Goal: Find specific page/section: Find specific page/section

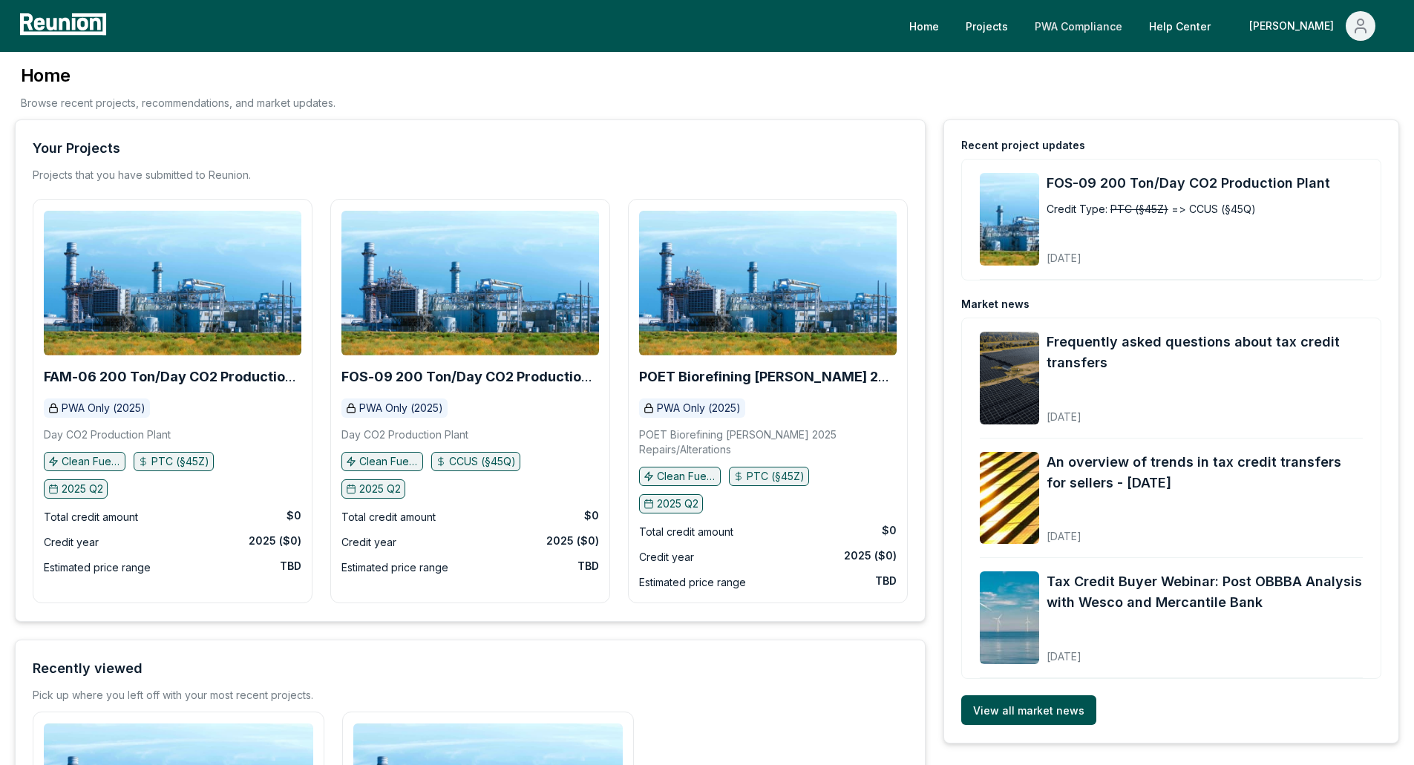
click at [1134, 27] on link "PWA Compliance" at bounding box center [1078, 26] width 111 height 30
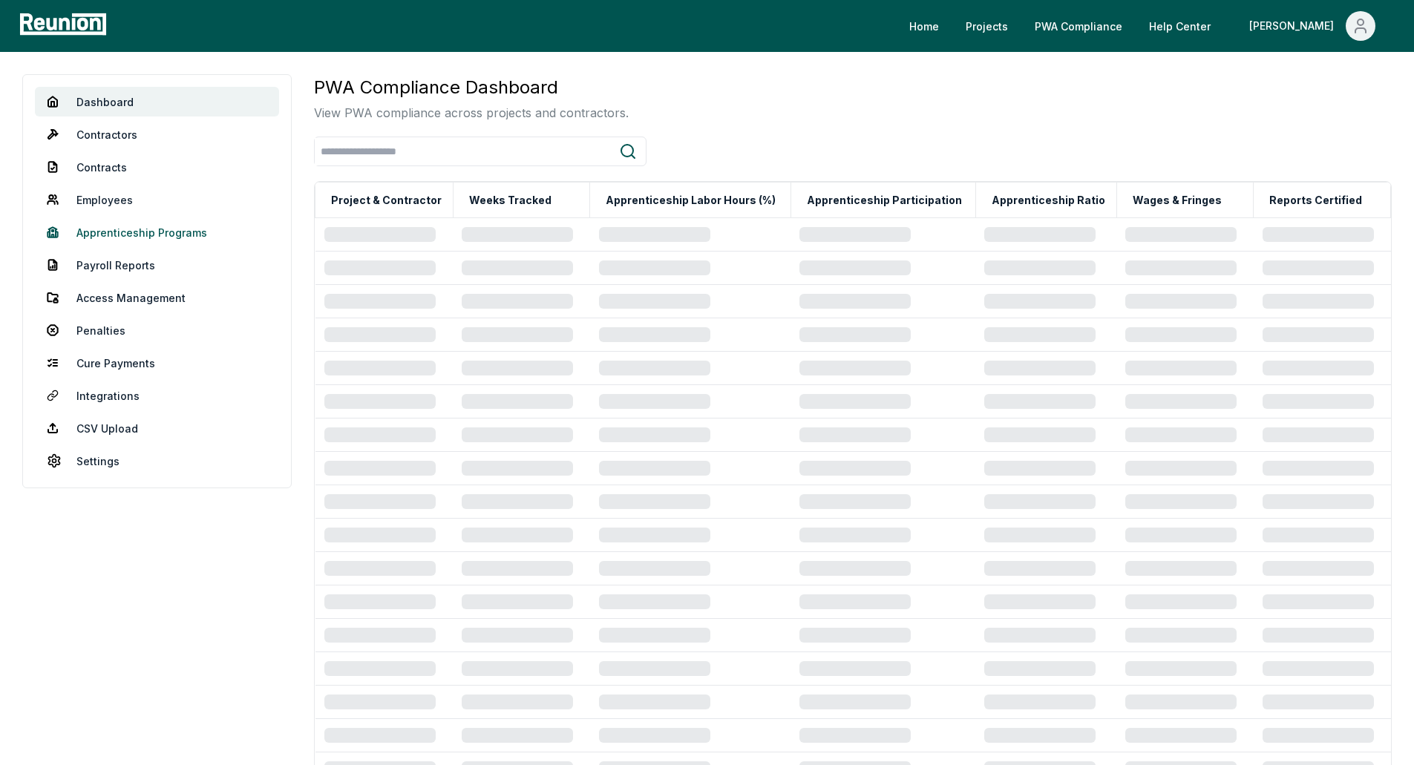
click at [180, 223] on link "Apprenticeship Programs" at bounding box center [157, 233] width 244 height 30
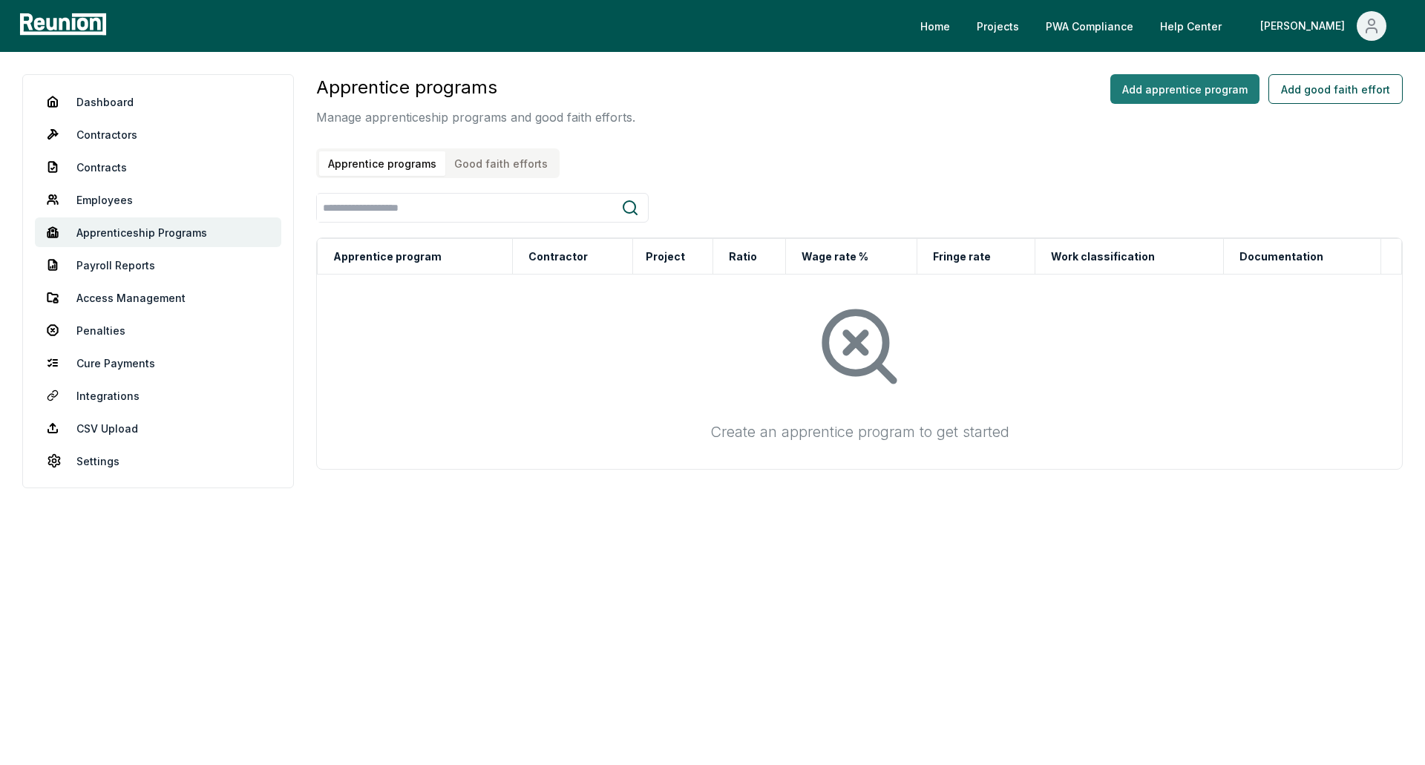
click at [1206, 87] on button "Add apprentice program" at bounding box center [1185, 89] width 149 height 30
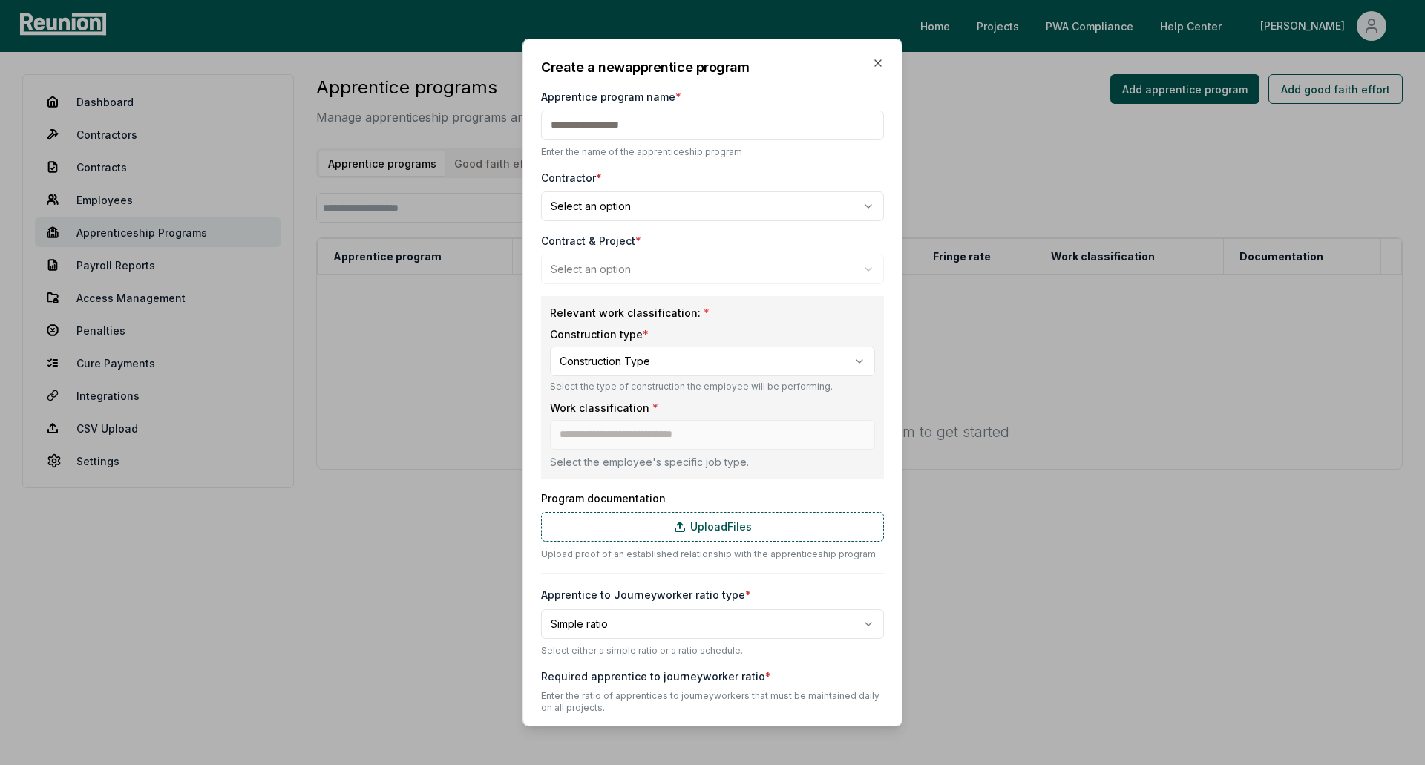
click at [685, 197] on body "**********" at bounding box center [712, 382] width 1425 height 765
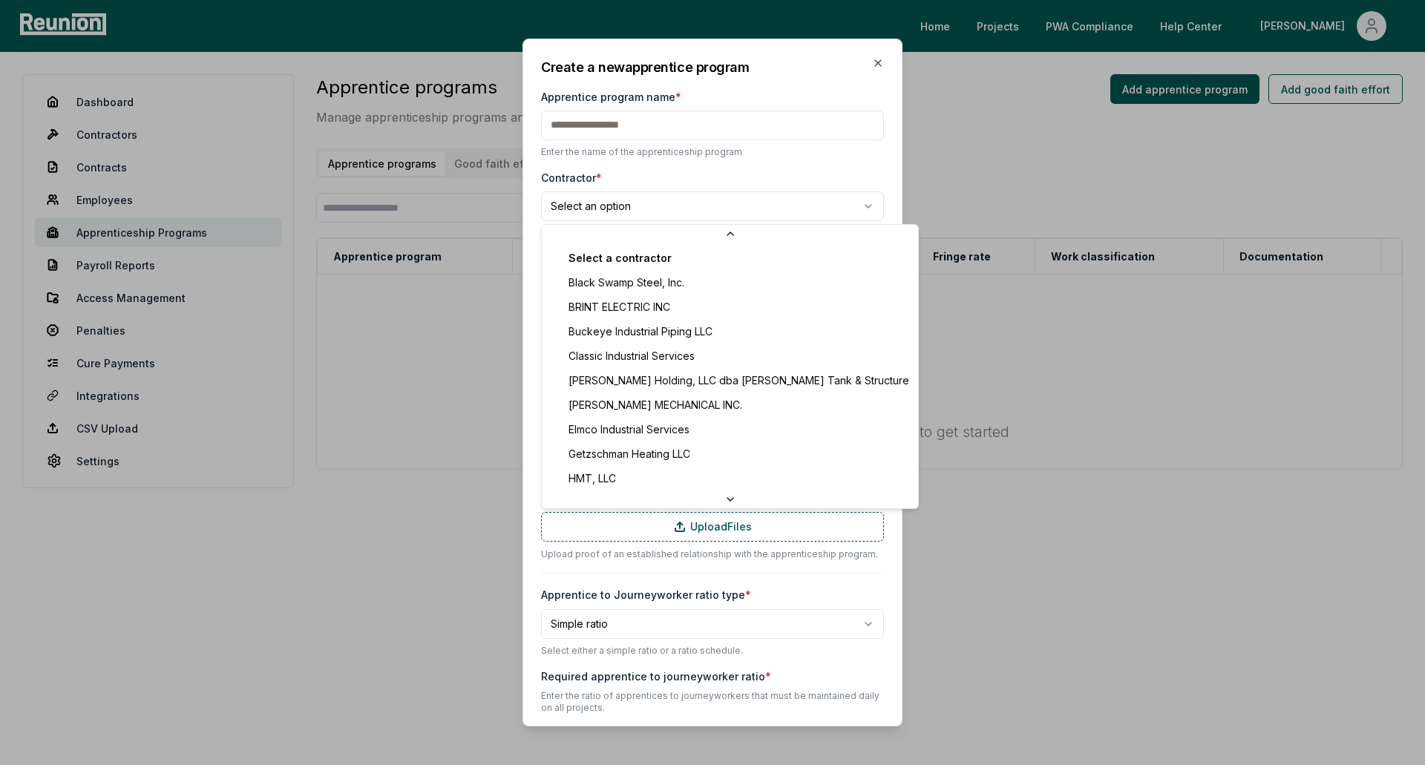
scroll to position [299, 0]
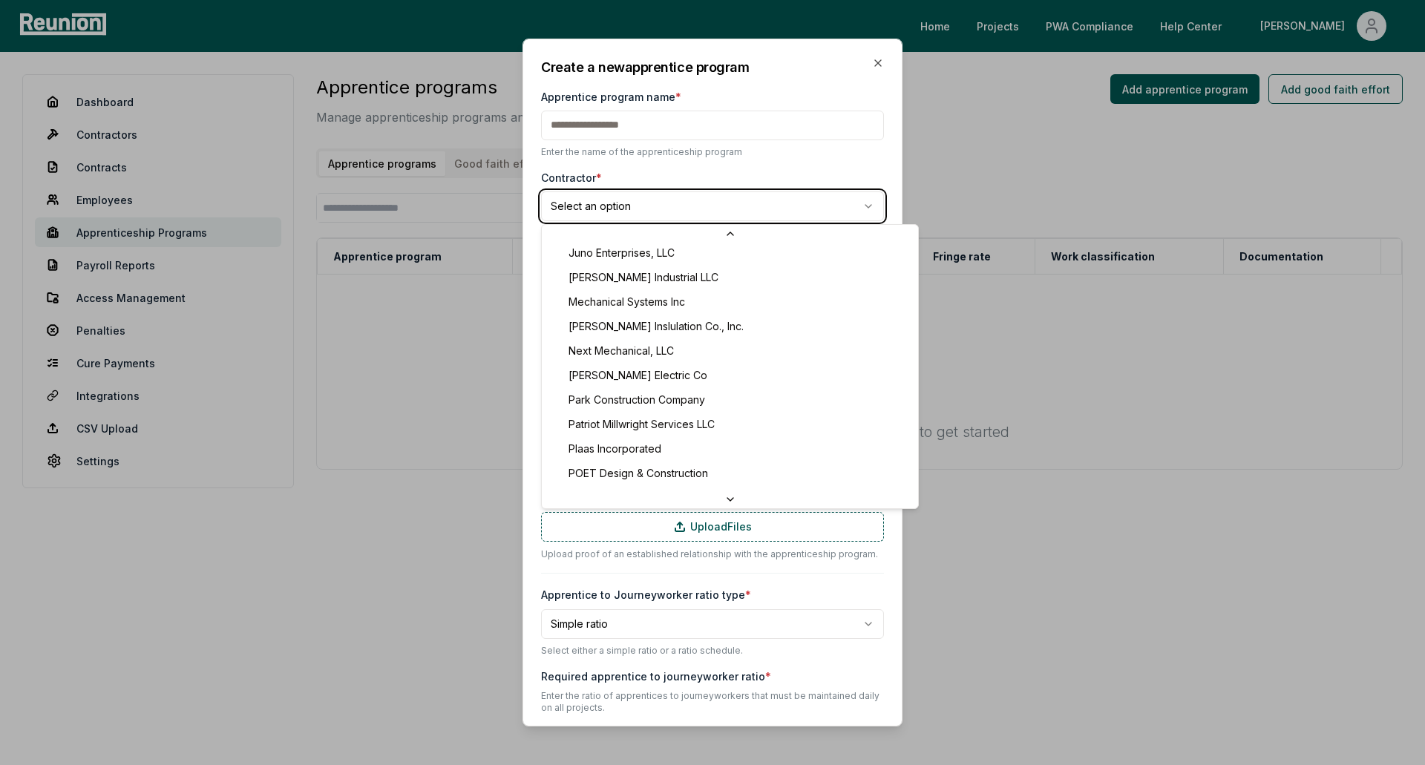
click at [997, 115] on div at bounding box center [712, 382] width 1425 height 765
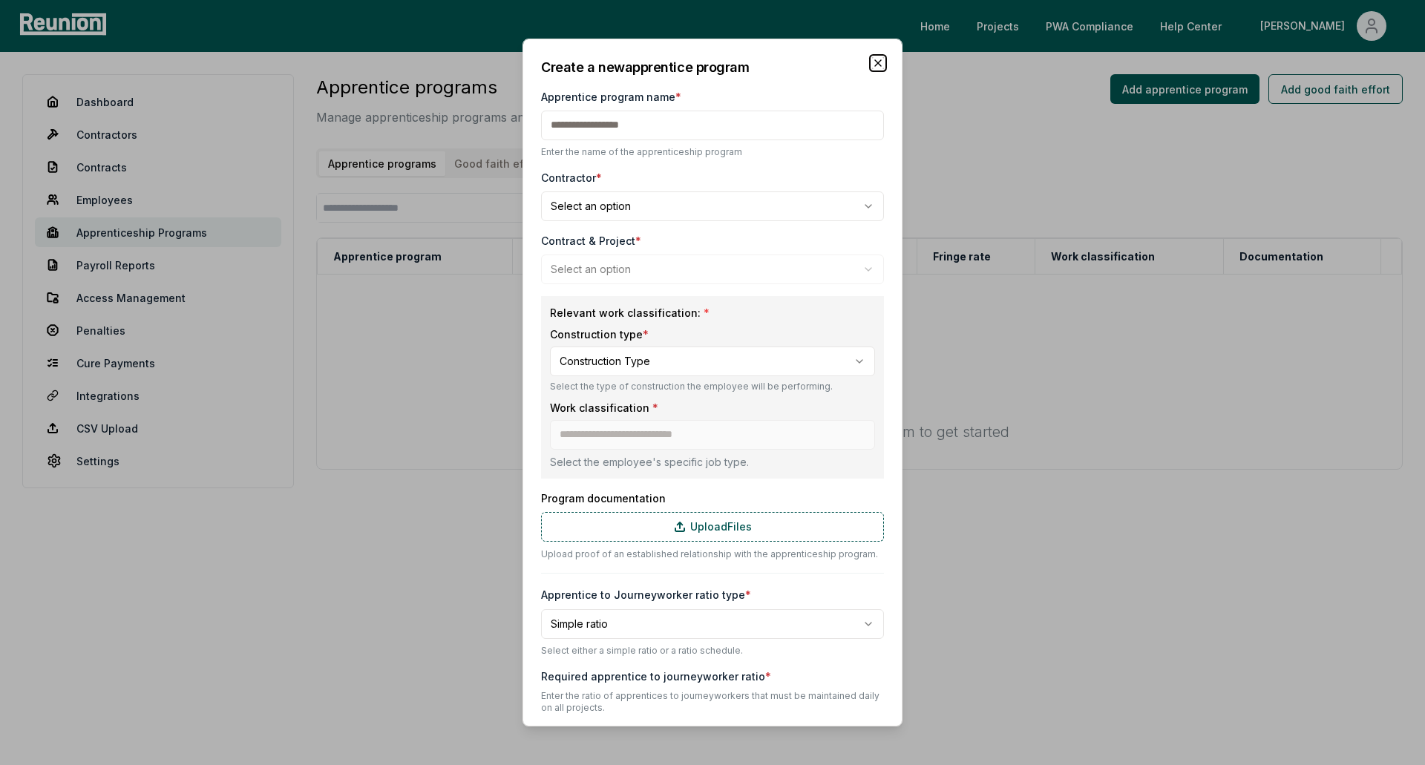
click at [875, 60] on icon "button" at bounding box center [878, 63] width 6 height 6
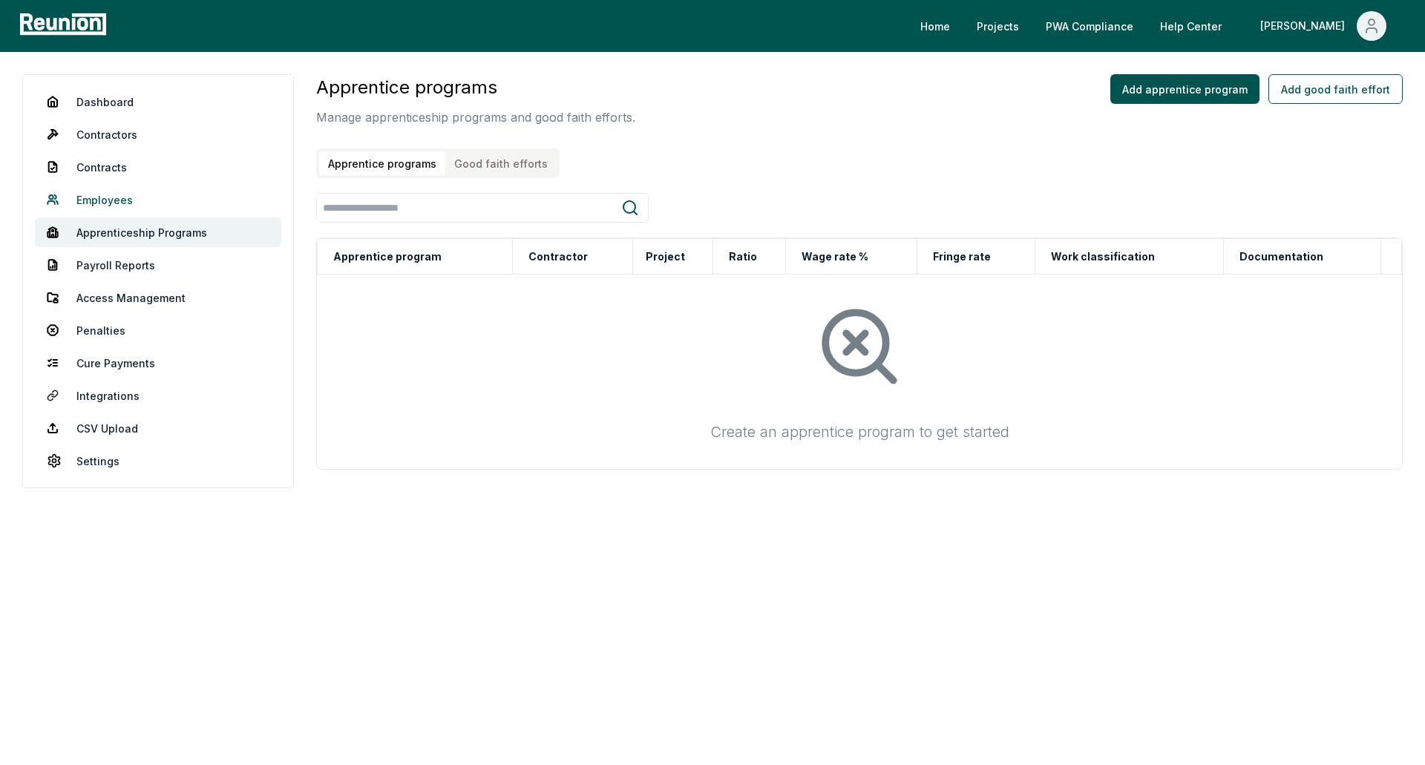
click at [148, 197] on link "Employees" at bounding box center [158, 200] width 246 height 30
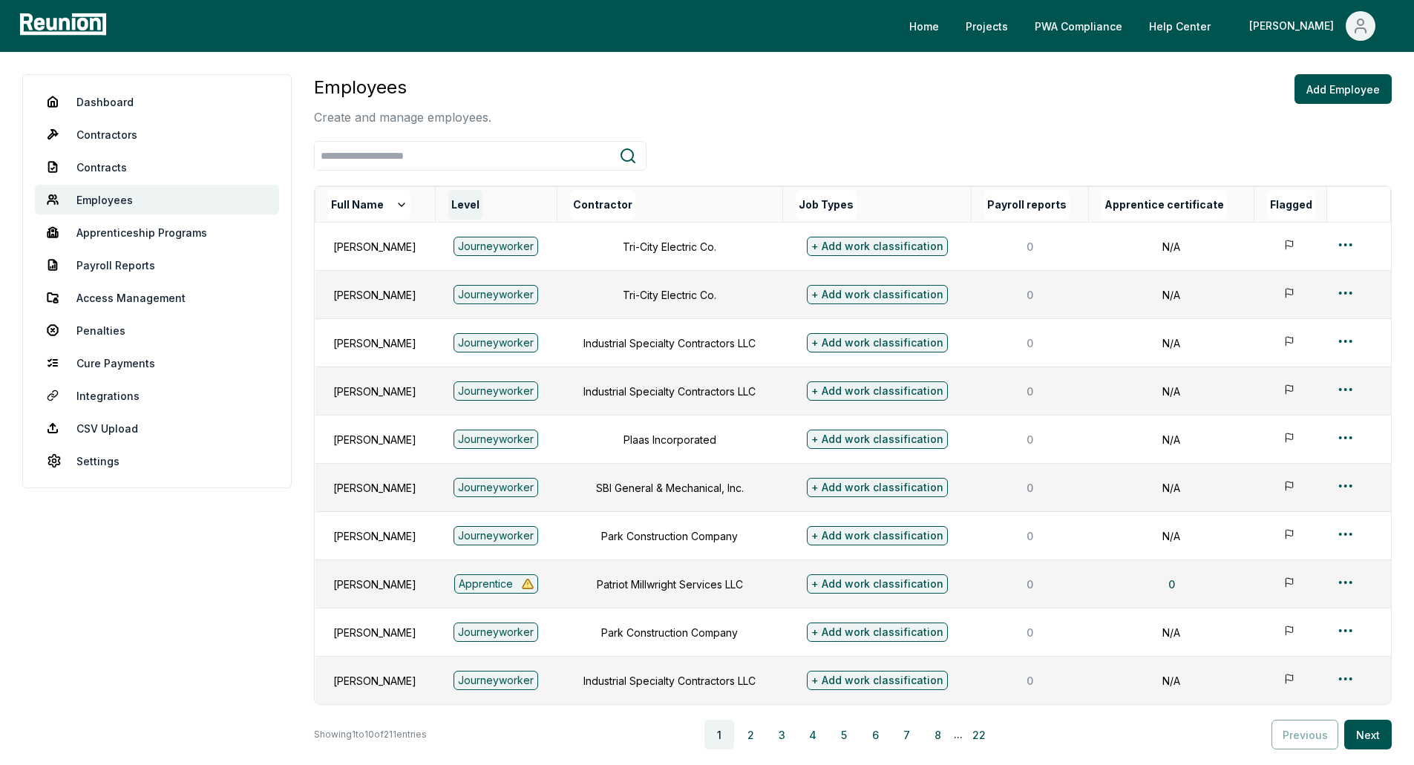
click at [483, 203] on button "Level" at bounding box center [465, 205] width 34 height 30
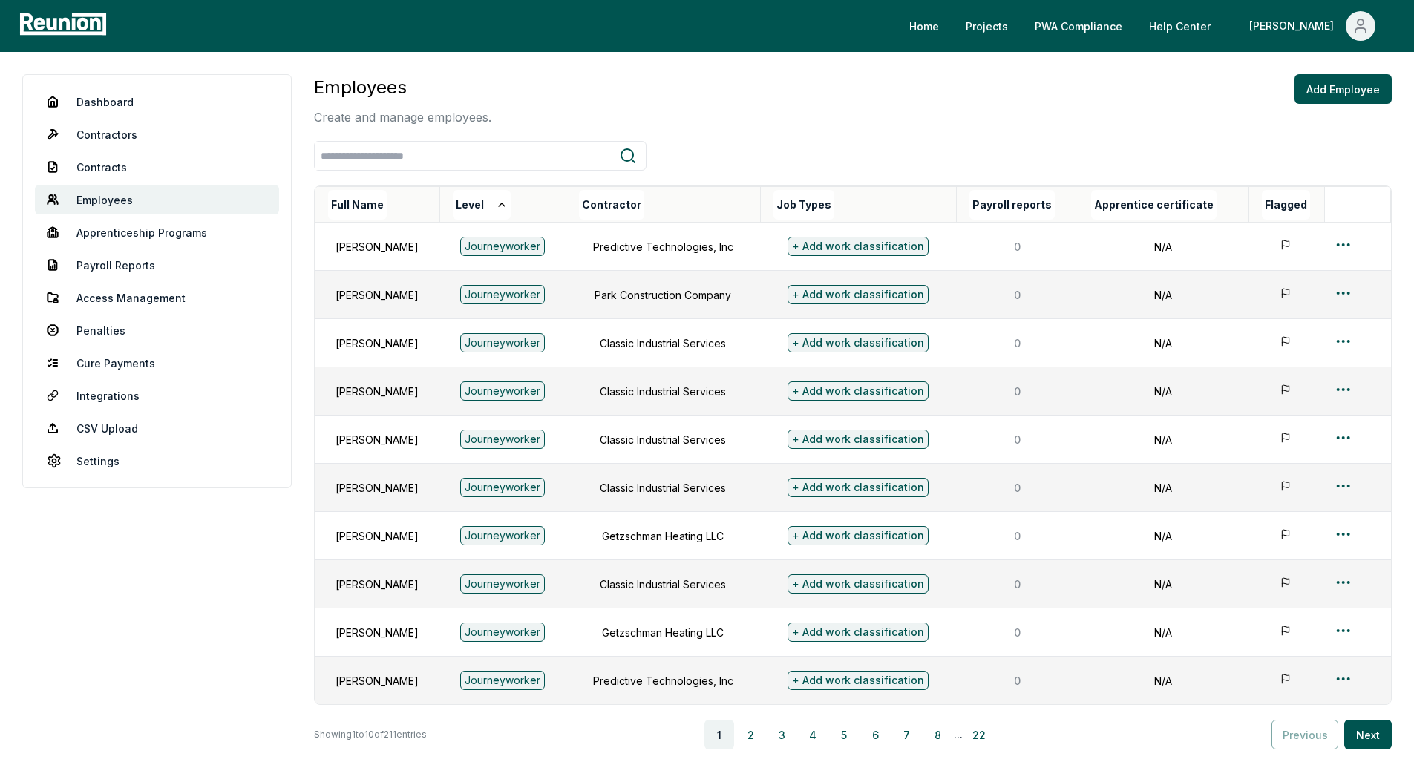
click at [496, 203] on button "Level" at bounding box center [482, 205] width 58 height 30
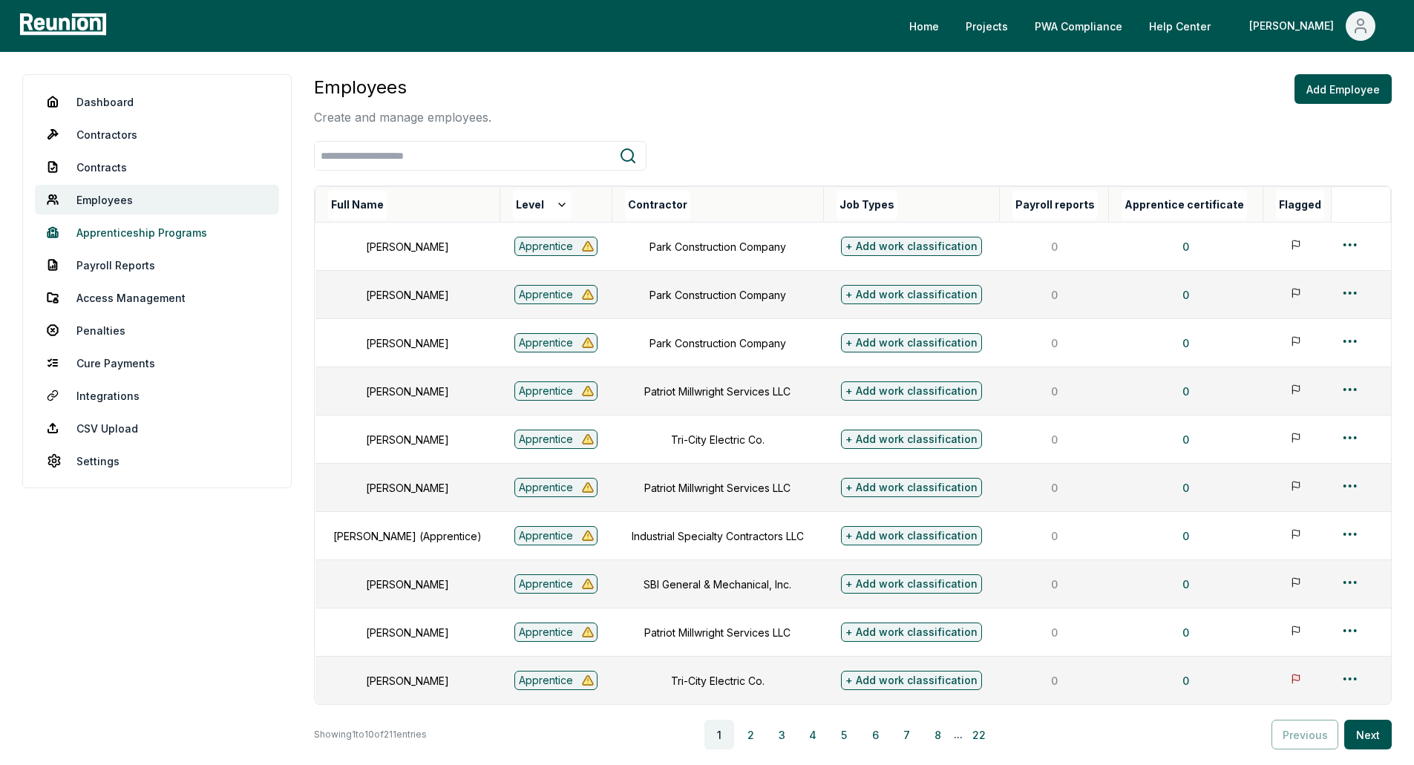
click at [163, 235] on link "Apprenticeship Programs" at bounding box center [157, 233] width 244 height 30
